Goal: Transaction & Acquisition: Purchase product/service

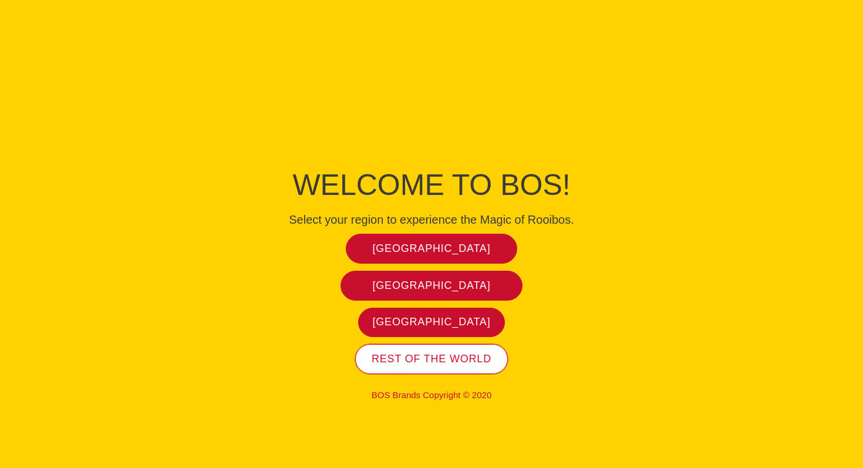
click at [431, 365] on span "Rest of the world" at bounding box center [431, 358] width 120 height 13
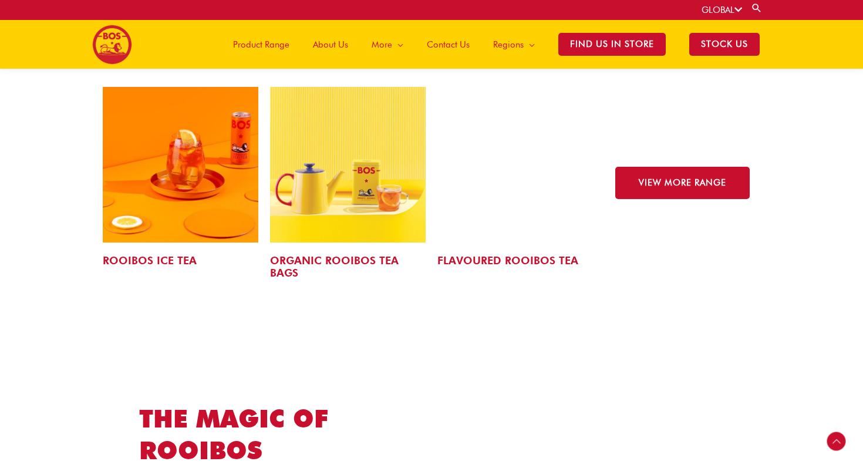
scroll to position [1865, 0]
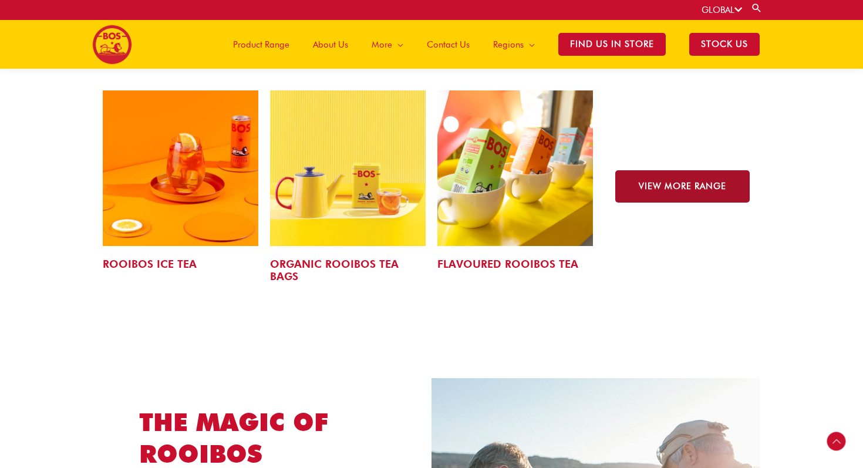
click at [675, 181] on link "VIEW MORE RANGE" at bounding box center [682, 186] width 134 height 32
